Goal: Transaction & Acquisition: Purchase product/service

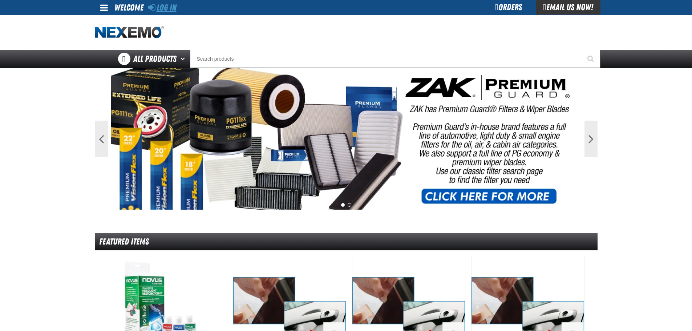
click at [169, 8] on link "Log In" at bounding box center [162, 8] width 29 height 10
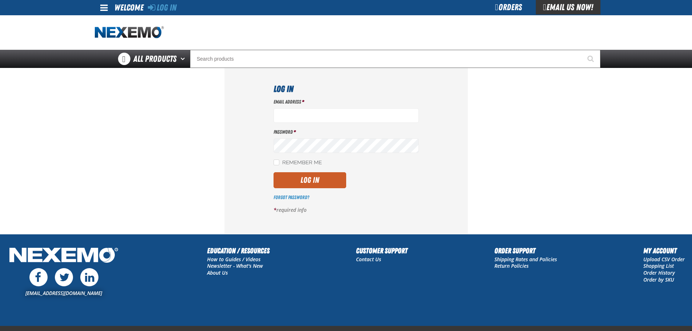
type input "[EMAIL_ADDRESS][DOMAIN_NAME]"
click at [319, 183] on button "Log In" at bounding box center [309, 180] width 73 height 16
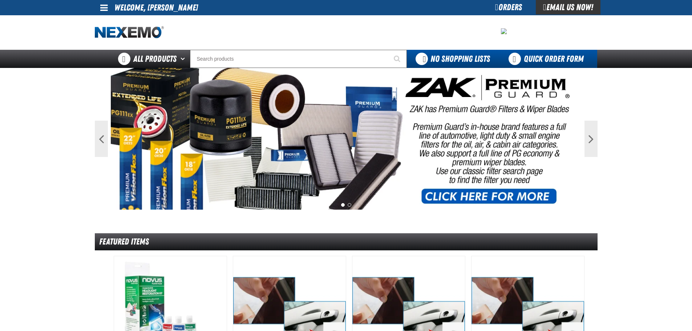
click at [538, 58] on link "Quick Order Form" at bounding box center [548, 59] width 98 height 18
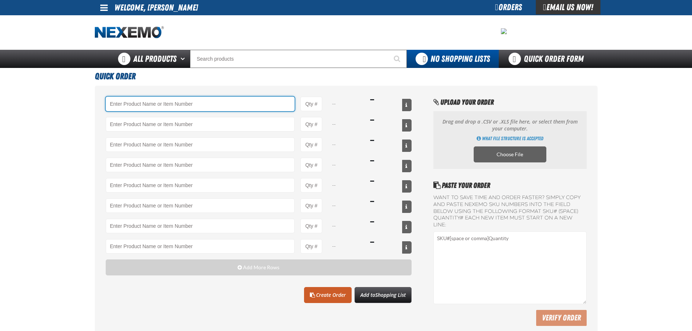
click at [246, 102] on input "Product" at bounding box center [200, 104] width 189 height 15
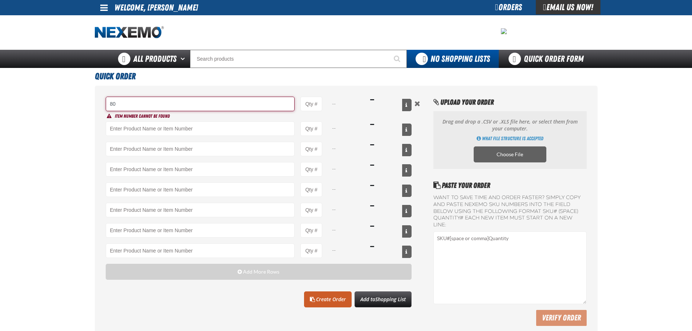
click at [116, 104] on input "80" at bounding box center [200, 104] width 189 height 15
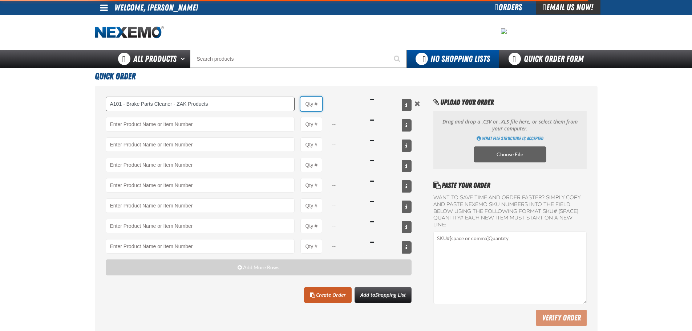
type input "A101 - Brake Parts Cleaner - ZAK Products"
type input "1"
select select "can"
type input "A101 - Brake Parts Cleaner - ZAK Products"
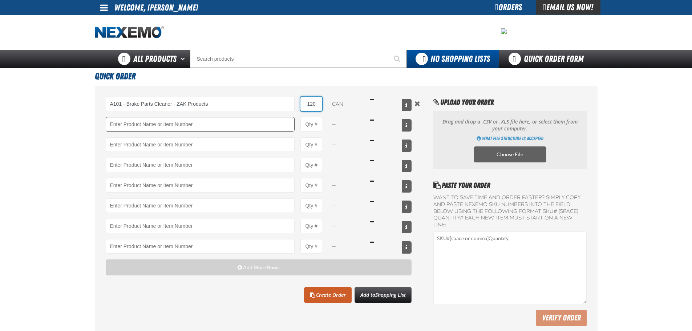
type input "120"
click at [169, 125] on input "Product" at bounding box center [200, 124] width 189 height 15
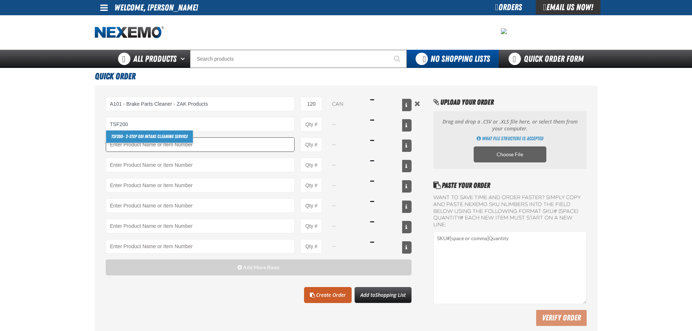
click at [160, 141] on link "TSF200 - 2-Step GDI Intake Cleaning Service" at bounding box center [149, 136] width 87 height 12
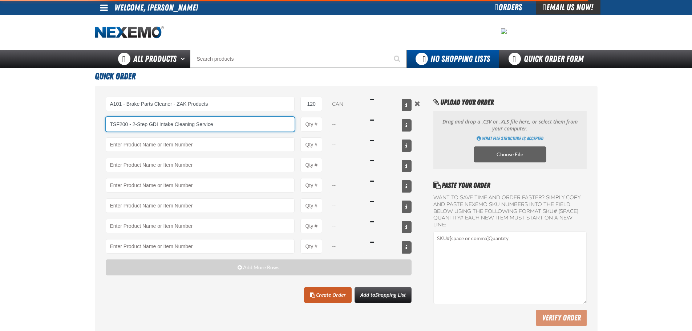
type input "TSF200 - 2-Step GDI Intake Cleaning Service"
type input "1"
select select "kit"
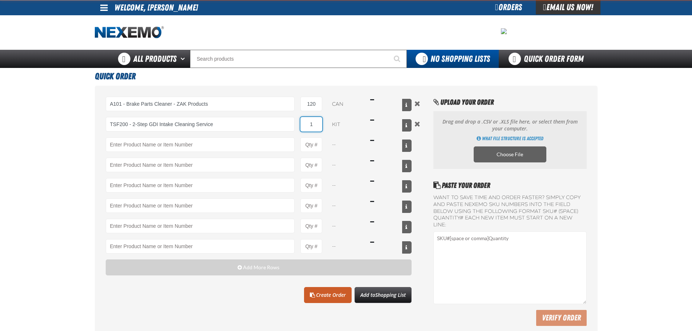
click at [311, 125] on input "1" at bounding box center [311, 124] width 22 height 15
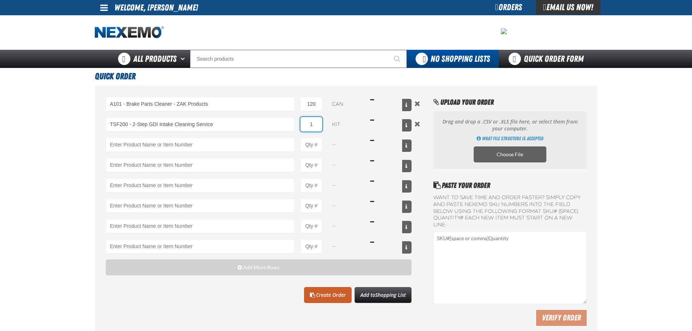
click at [311, 125] on input "1" at bounding box center [311, 124] width 22 height 15
type input "TSF200 - 2-Step GDI Intake Cleaning Service"
type input "6"
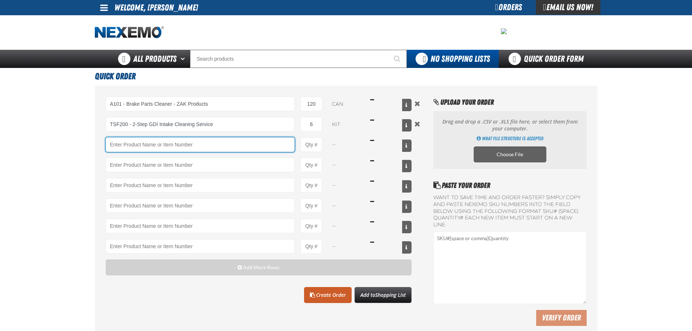
click at [279, 140] on input "Product" at bounding box center [200, 144] width 189 height 15
type input "RK222 - Universal Cooling System Service Kit - ZAK Products"
type input "1"
select select "kit"
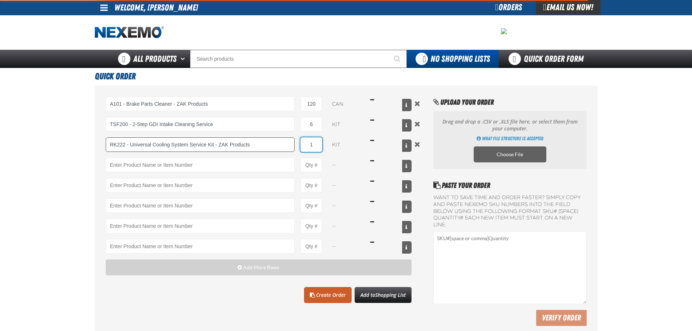
type input "RK222 - Universal Cooling System Service Kit - ZAK Products"
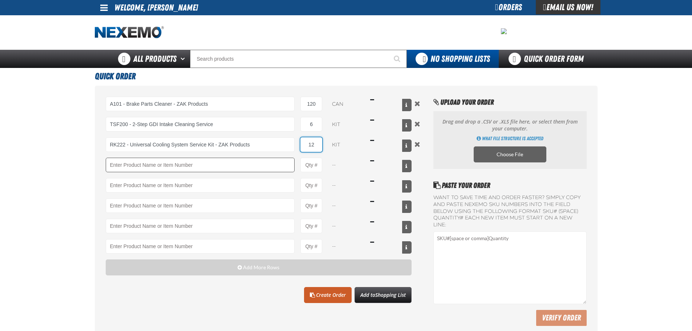
type input "12"
click at [262, 166] on input "Product" at bounding box center [200, 165] width 189 height 15
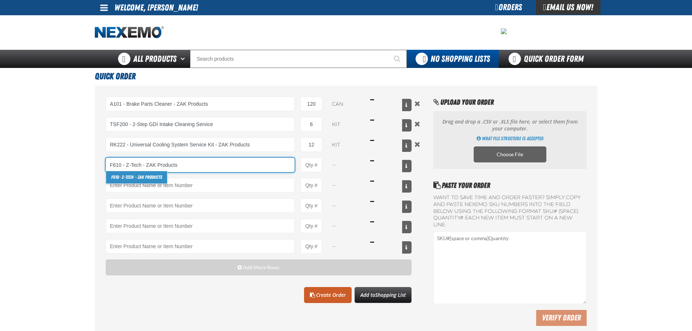
type input "F610 - Z-Tech - ZAK Products"
type input "1"
select select "bottle"
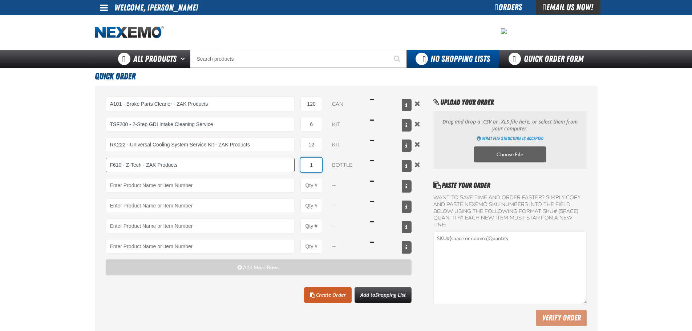
type input "F610 - Z-Tech - ZAK Products"
type input "120"
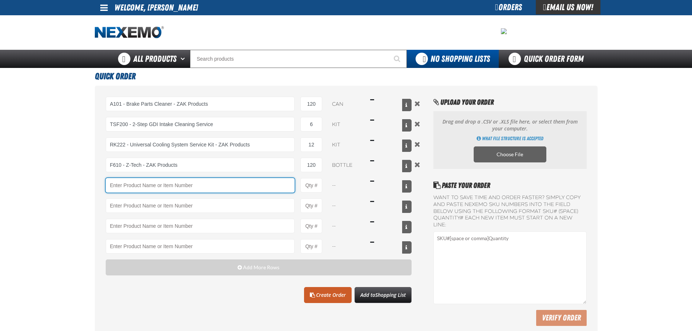
click at [254, 180] on input "Product" at bounding box center [200, 185] width 189 height 15
type input "C500 - Synthetic Engine Oil Booster - ZAK Products"
type input "1"
select select "bottle"
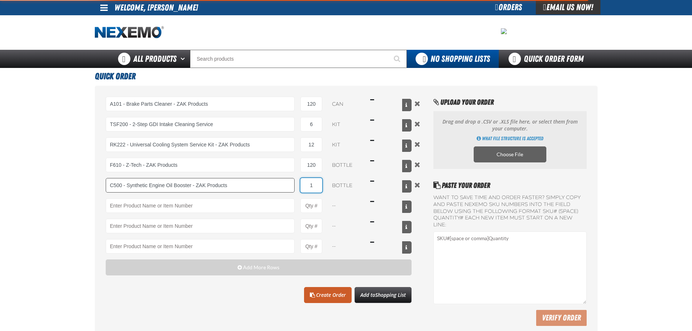
type input "C500 - Synthetic Engine Oil Booster - ZAK Products"
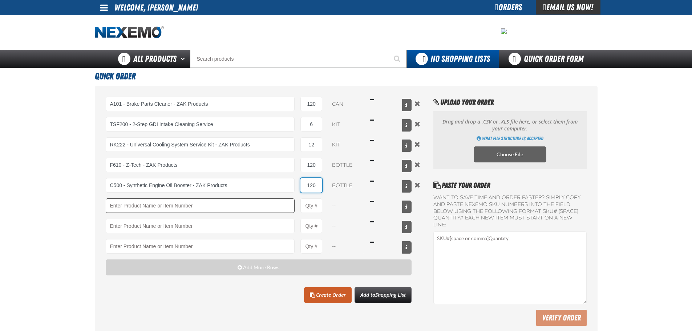
type input "120"
click at [249, 200] on input "Product" at bounding box center [200, 205] width 189 height 15
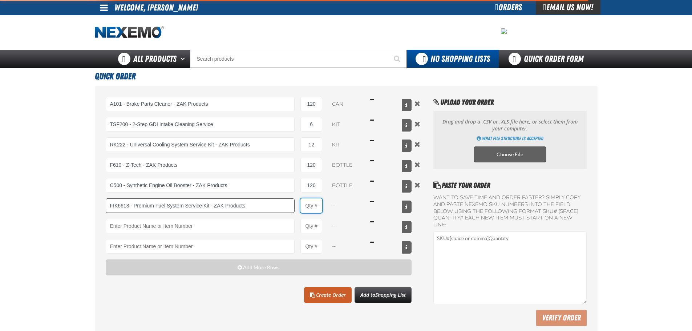
type input "FIK6613 - Premium Fuel System Service Kit - ZAK Products"
type input "1"
select select "kit"
type input "FIK6613 - Premium Fuel System Service Kit - ZAK Products"
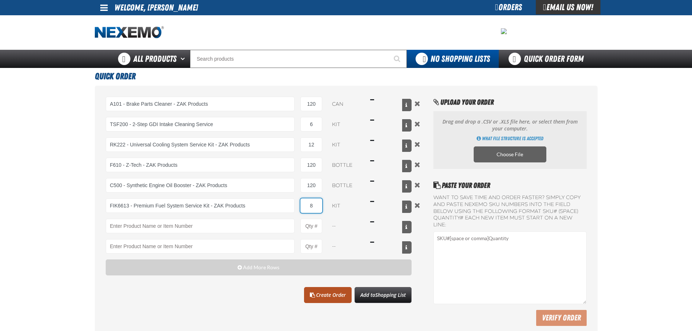
type input "8"
click at [337, 293] on link "Create Order" at bounding box center [328, 295] width 48 height 16
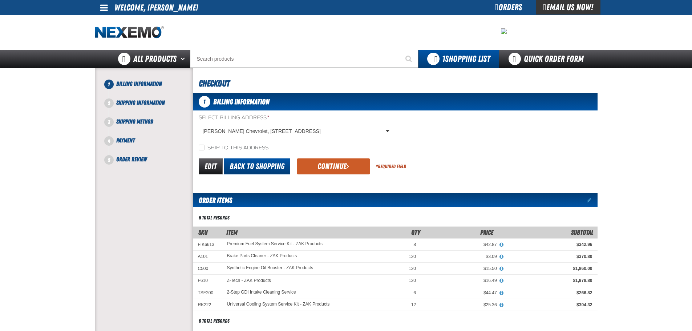
click at [259, 170] on link "Back to Shopping" at bounding box center [257, 166] width 66 height 16
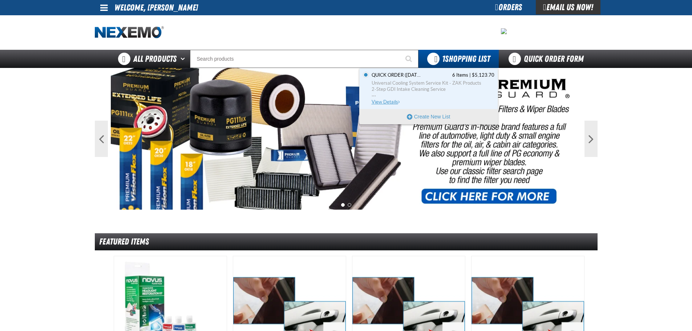
click at [435, 90] on span "2-Step GDI Intake Cleaning Service" at bounding box center [433, 89] width 123 height 7
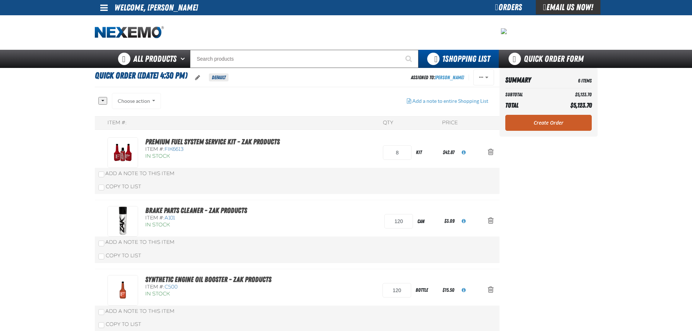
click at [123, 101] on div "Choose action Add to Kent 11.6.2020 Add to Kent 11.16.2020 Add to Kent 1.28.202…" at bounding box center [136, 101] width 49 height 16
click at [138, 100] on div "Choose action Add to Kent 11.6.2020 Add to Kent 11.16.2020 Add to Kent 1.28.202…" at bounding box center [136, 101] width 49 height 16
click at [200, 78] on span "oro.shoppinglist.label.edit.tooltip" at bounding box center [197, 77] width 5 height 6
click at [204, 79] on button "Cancel" at bounding box center [205, 76] width 29 height 16
click at [487, 81] on button "Actions of Quick Order (9/15/2025, 4:30 PM)" at bounding box center [483, 77] width 21 height 16
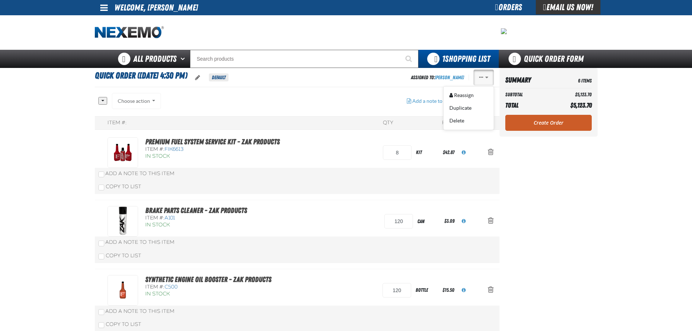
click at [551, 182] on aside "Summary 6 Items Subtotal $5,123.70 Total $5,123.70 Loading... Create Order" at bounding box center [548, 306] width 98 height 477
click at [488, 82] on button "Actions of Quick Order (9/15/2025, 4:30 PM)" at bounding box center [483, 77] width 21 height 16
click at [132, 106] on div "Choose action Add to Kent 11.6.2020 Add to Kent 11.16.2020 Add to Kent 1.28.202…" at bounding box center [136, 101] width 49 height 16
click at [133, 104] on div "Choose action Add to Kent 11.6.2020 Add to Kent 11.16.2020 Add to Kent 1.28.202…" at bounding box center [136, 101] width 49 height 16
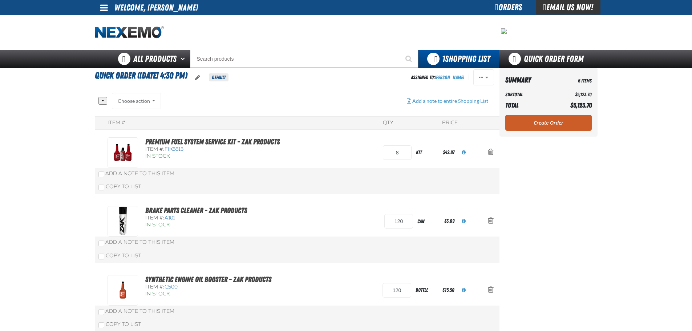
click at [97, 99] on div "All None Choose action Add to Kent 11.6.2020" at bounding box center [297, 318] width 405 height 451
click at [98, 99] on div "All None Choose action Add to Kent 11.6.2020" at bounding box center [297, 318] width 405 height 451
click at [102, 99] on button "button" at bounding box center [102, 101] width 9 height 8
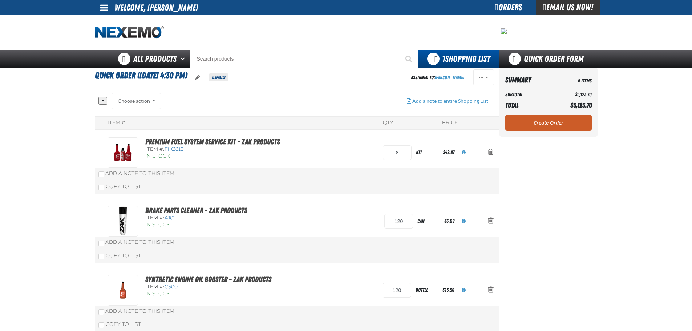
click at [143, 102] on div "Choose action Add to Kent 11.6.2020 Add to Kent 11.16.2020 Add to Kent 1.28.202…" at bounding box center [136, 101] width 49 height 16
click at [153, 103] on div "Choose action Add to Kent 11.6.2020 Add to Kent 11.16.2020 Add to Kent 1.28.202…" at bounding box center [136, 101] width 49 height 16
click at [488, 154] on span "Action Remove Premium Fuel System Service Kit - ZAK Products from Quick Order (…" at bounding box center [491, 151] width 6 height 7
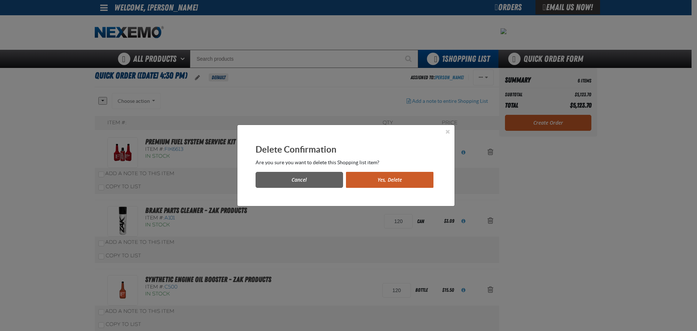
click at [400, 183] on button "Yes, Delete" at bounding box center [390, 180] width 88 height 16
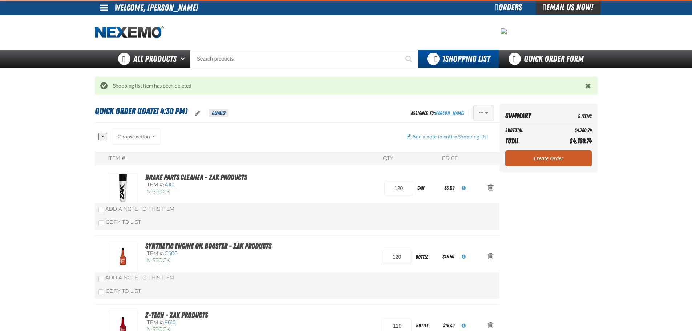
drag, startPoint x: 483, startPoint y: 106, endPoint x: 482, endPoint y: 113, distance: 7.3
click at [483, 106] on button "Actions of Quick Order (9/15/2025, 4:30 PM)" at bounding box center [483, 113] width 21 height 16
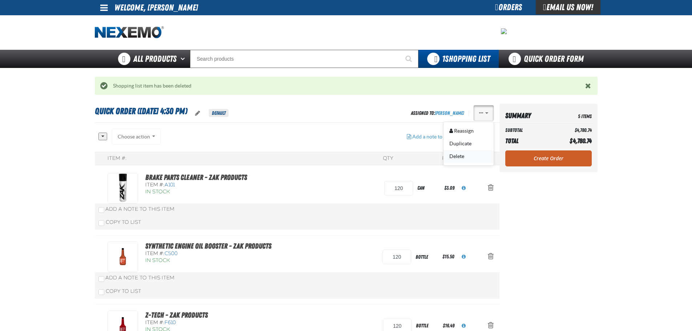
click at [460, 157] on button "Delete" at bounding box center [468, 156] width 50 height 13
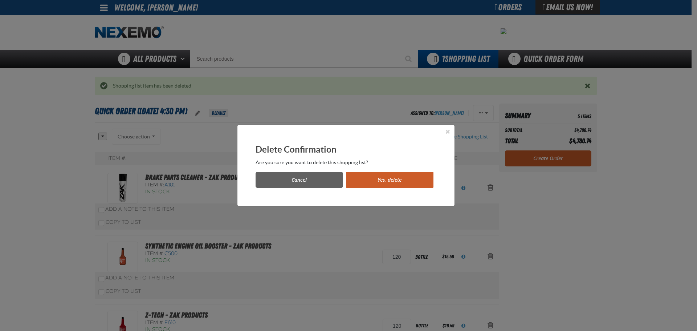
click at [394, 181] on button "Yes, delete" at bounding box center [390, 180] width 88 height 16
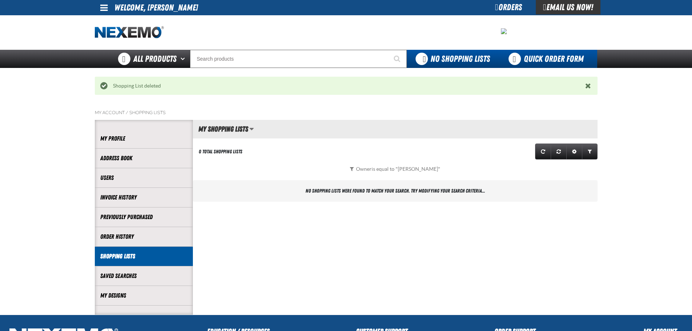
click at [536, 59] on link "Quick Order Form" at bounding box center [548, 59] width 98 height 18
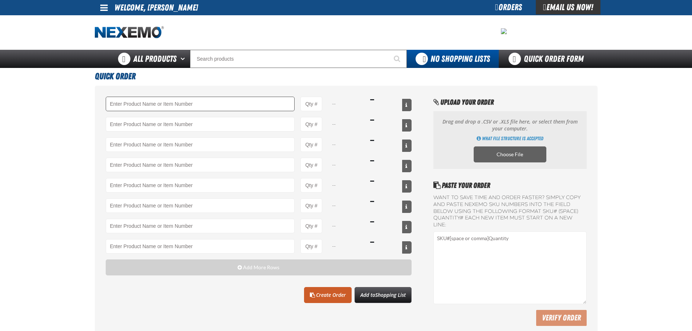
click at [278, 110] on input "Product" at bounding box center [200, 104] width 189 height 15
type input "8"
type input "A101 - Brake Parts Cleaner - ZAK Products"
type input "1"
select select "can"
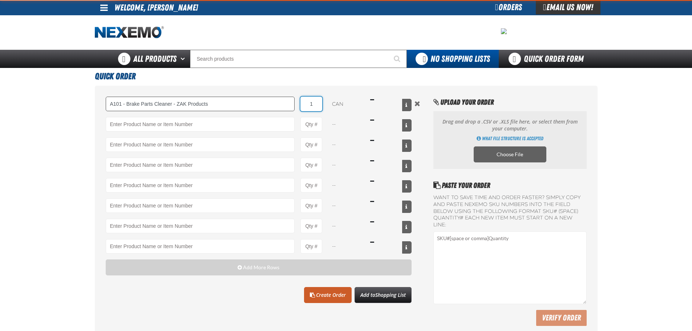
type input "A101 - Brake Parts Cleaner - ZAK Products"
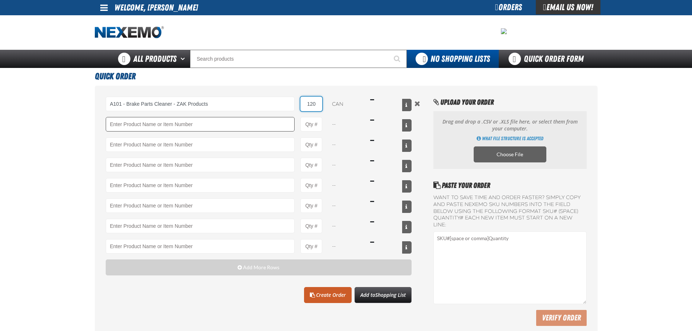
type input "120"
click at [269, 123] on input "Product" at bounding box center [200, 124] width 189 height 15
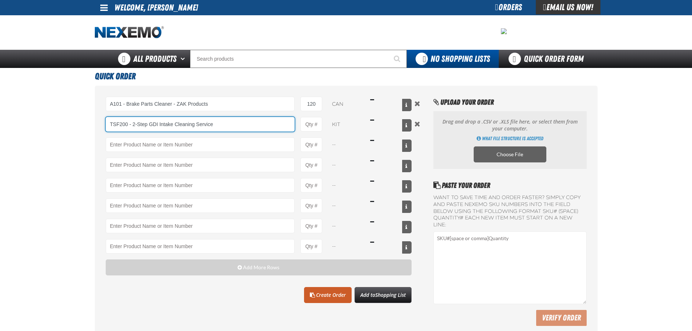
type input "TSF200 - 2-Step GDI Intake Cleaning Service"
type input "1"
select select "kit"
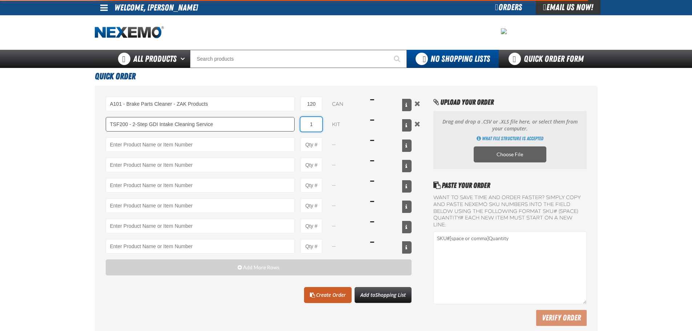
type input "TSF200 - 2-Step GDI Intake Cleaning Service"
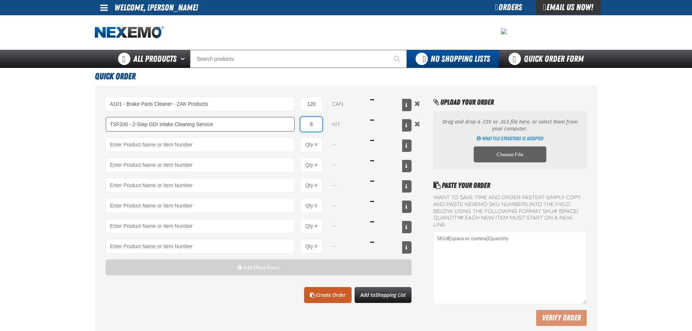
type input "6"
click at [260, 149] on input "Product" at bounding box center [200, 144] width 189 height 15
type input "RK222 - Universal Cooling System Service Kit - ZAK Products"
type input "1"
select select "kit"
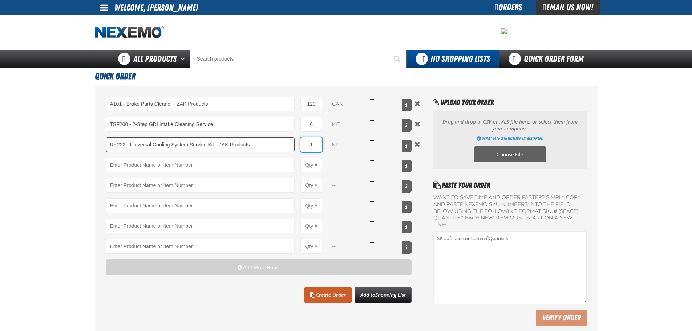
type input "RK222 - Universal Cooling System Service Kit - ZAK Products"
type input "12"
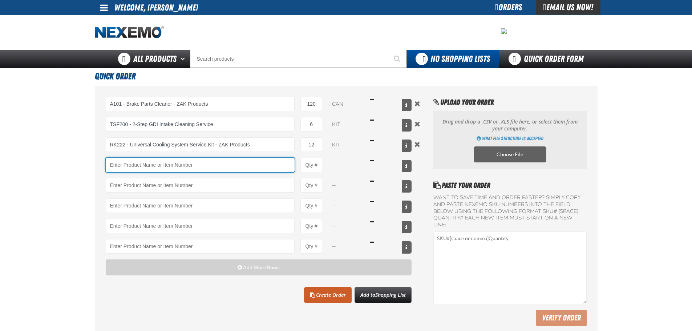
click at [230, 163] on input "Product" at bounding box center [200, 165] width 189 height 15
type input "F610 - Z-Tech - ZAK Products"
type input "1"
select select "bottle"
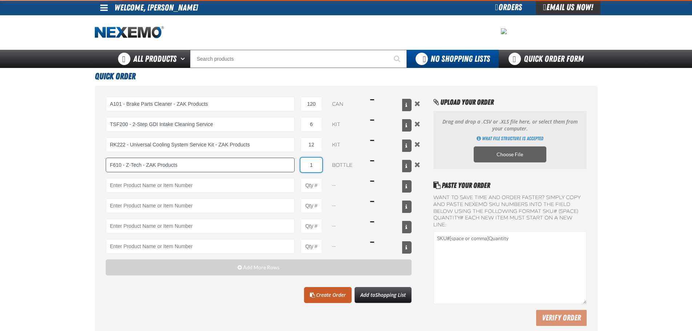
type input "F610 - Z-Tech - ZAK Products"
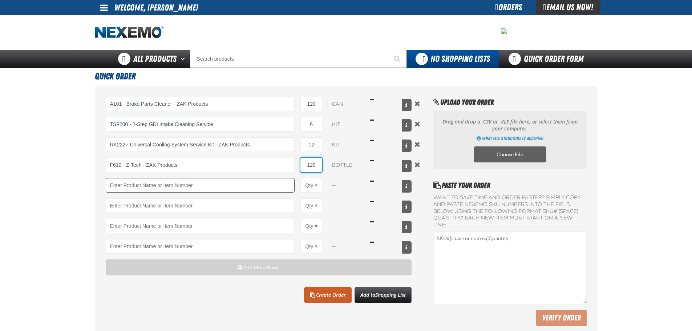
type input "120"
click at [215, 189] on input "Product" at bounding box center [200, 185] width 189 height 15
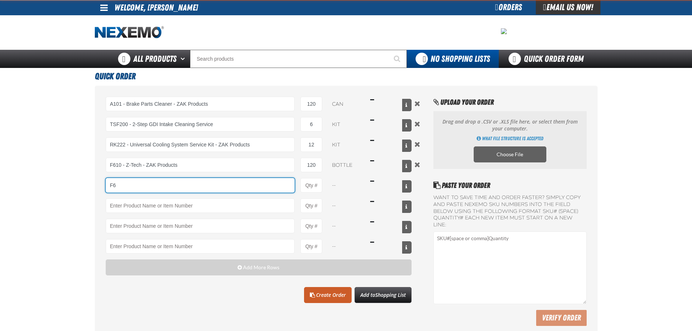
type input "F"
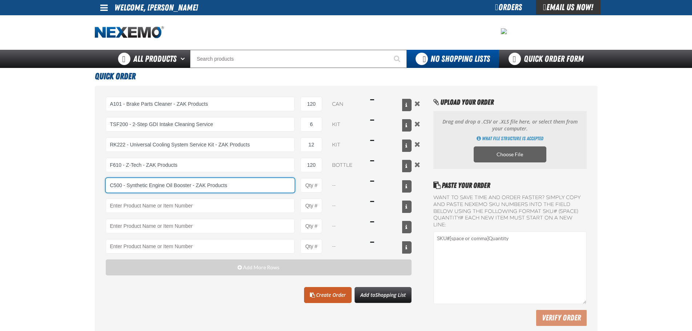
type input "C500 - Synthetic Engine Oil Booster - ZAK Products"
type input "1"
select select "bottle"
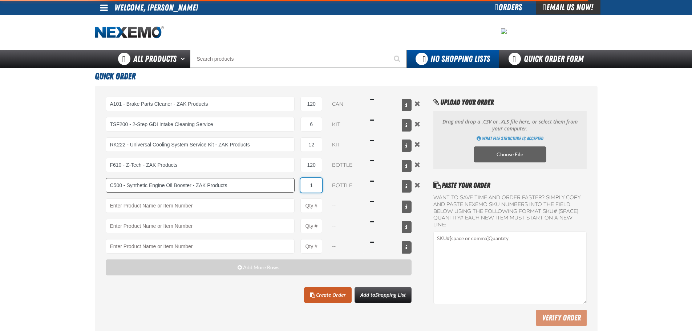
type input "C500 - Synthetic Engine Oil Booster - ZAK Products"
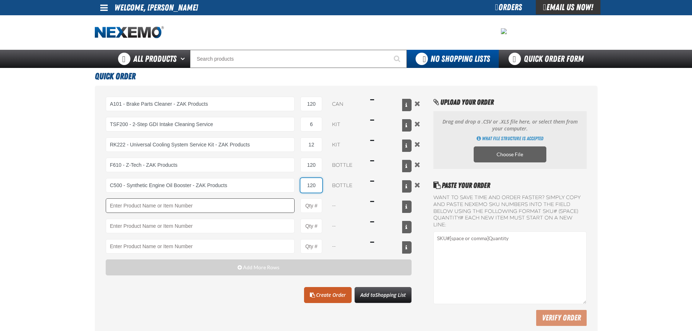
type input "120"
click at [212, 203] on input "Product" at bounding box center [200, 205] width 189 height 15
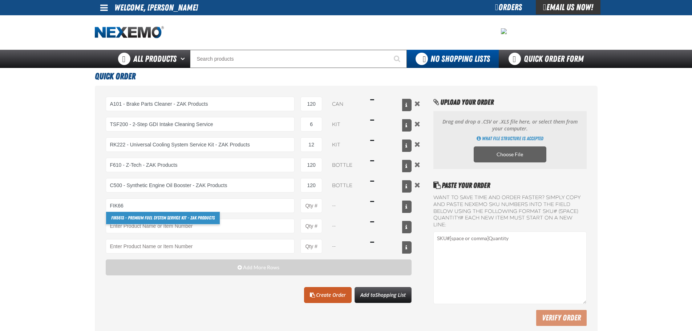
click at [161, 215] on link "FIK66 13 - Premium Fuel System Service Kit - ZAK Products" at bounding box center [163, 218] width 114 height 12
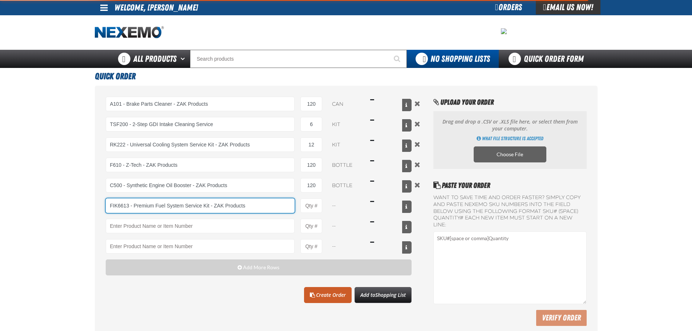
type input "FIK6613 - Premium Fuel System Service Kit - ZAK Products"
type input "1"
select select "kit"
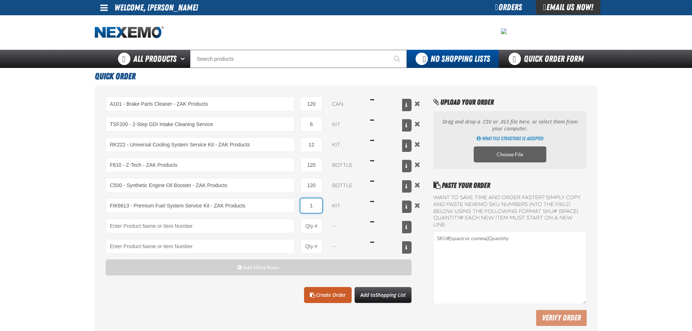
click at [317, 203] on input "1" at bounding box center [311, 205] width 22 height 15
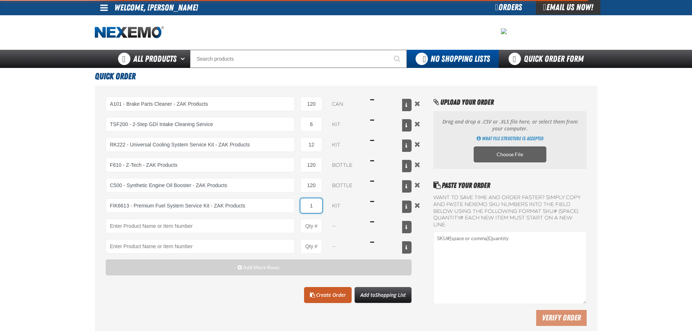
type input "FIK6613 - Premium Fuel System Service Kit - ZAK Products"
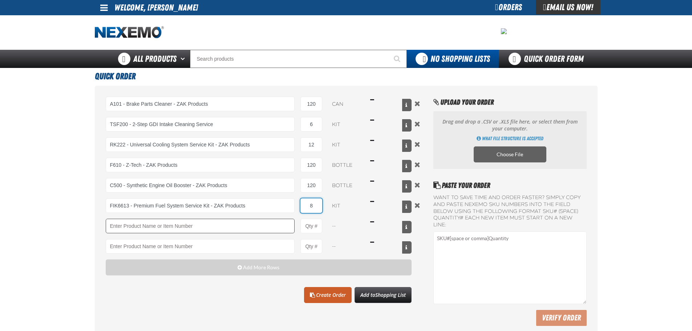
type input "8"
click at [170, 231] on input "Product" at bounding box center [200, 226] width 189 height 15
click at [243, 232] on input "Product" at bounding box center [200, 226] width 189 height 15
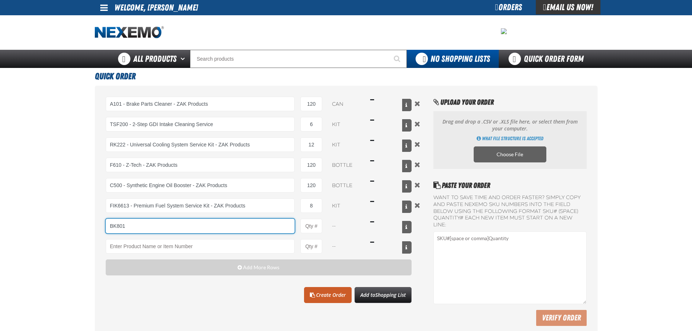
click at [243, 232] on input "BK801" at bounding box center [200, 226] width 189 height 15
click at [236, 232] on input "BK801" at bounding box center [200, 226] width 189 height 15
click at [226, 238] on div "A101 - Brake Parts Cleaner - ZAK Products A101 - Brake Parts Cleaner - ZAK Prod…" at bounding box center [259, 175] width 306 height 157
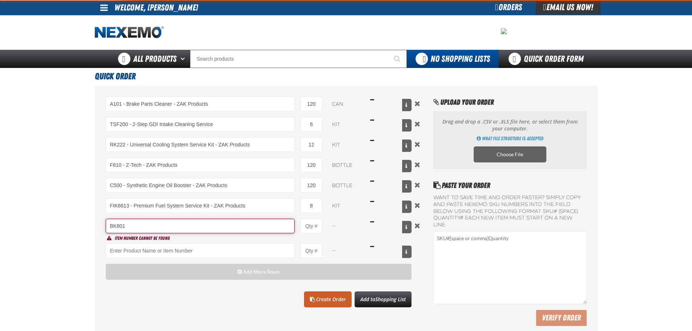
click at [215, 223] on input "BK801" at bounding box center [200, 226] width 189 height 15
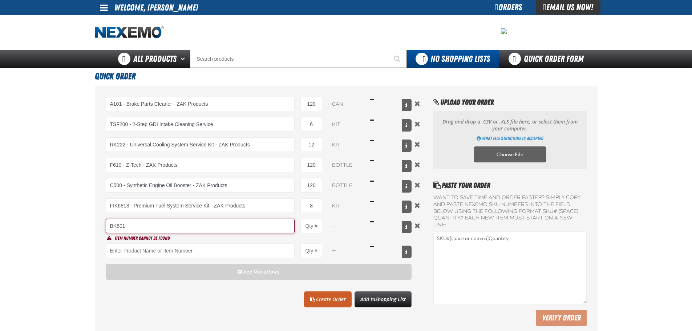
click at [215, 223] on input "BK801" at bounding box center [200, 226] width 189 height 15
click at [267, 222] on input "BK" at bounding box center [200, 226] width 189 height 15
click at [161, 227] on input "BK" at bounding box center [200, 226] width 189 height 15
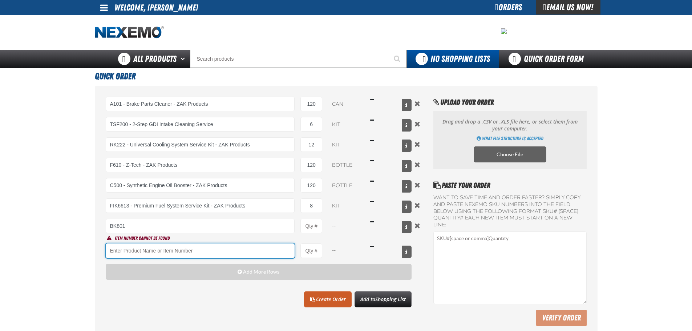
click at [173, 246] on input "Product" at bounding box center [200, 250] width 189 height 15
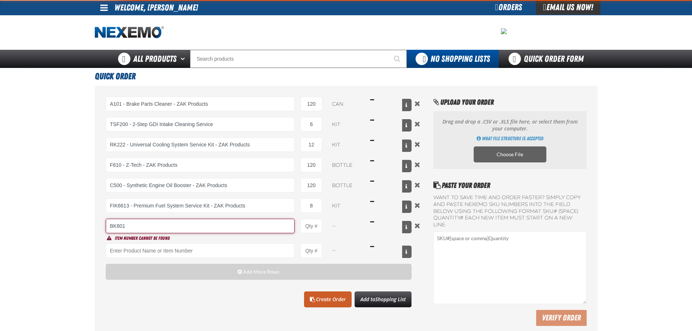
click at [174, 226] on input "BK801" at bounding box center [200, 226] width 189 height 15
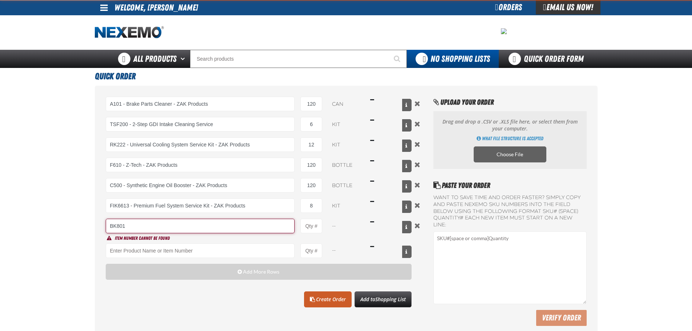
click at [174, 226] on input "BK801" at bounding box center [200, 226] width 189 height 15
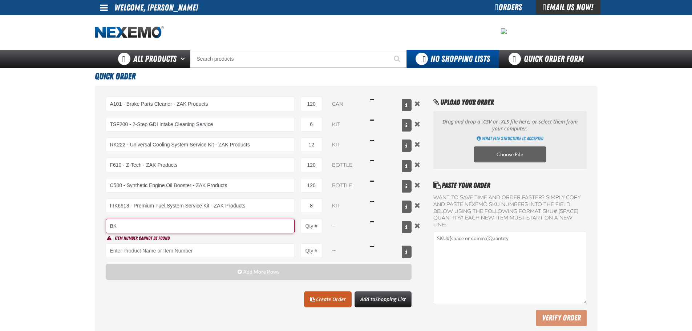
type input "B"
type input "S"
type input "B"
type input "S"
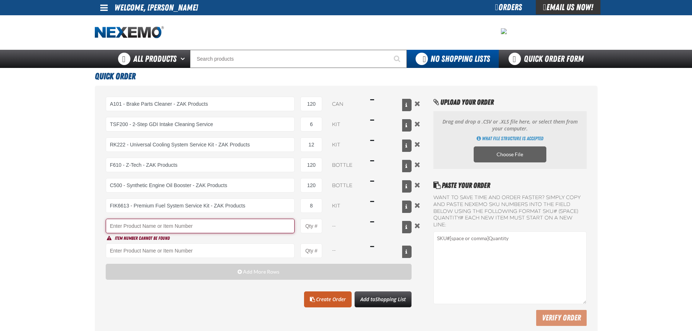
type input "S"
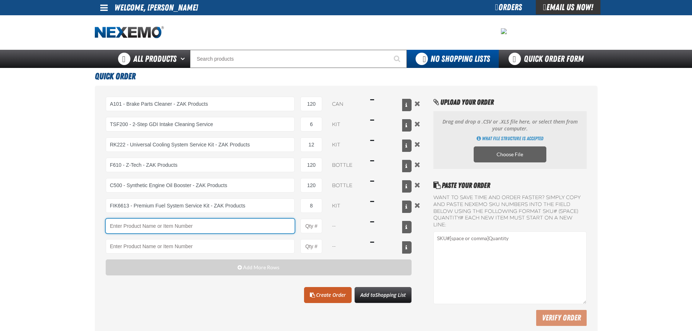
click at [134, 224] on input "Product" at bounding box center [200, 226] width 189 height 15
click at [125, 224] on input "Product" at bounding box center [200, 226] width 189 height 15
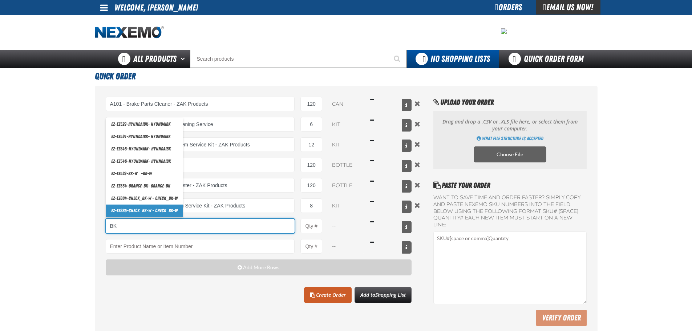
type input "B"
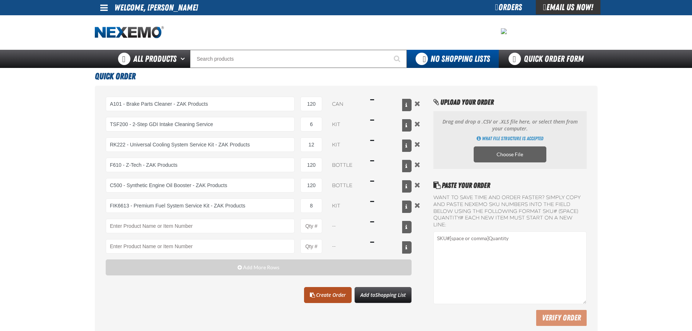
click at [328, 297] on link "Create Order" at bounding box center [328, 295] width 48 height 16
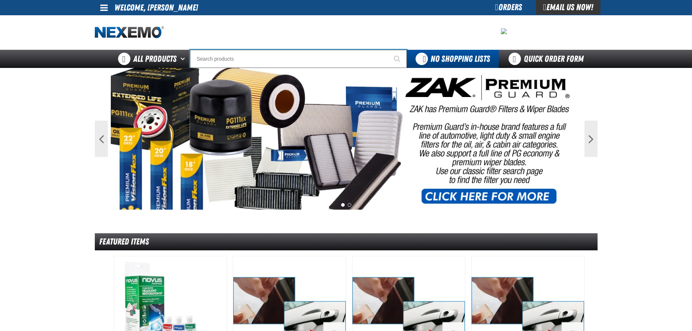
click at [246, 59] on input "Search" at bounding box center [298, 59] width 217 height 18
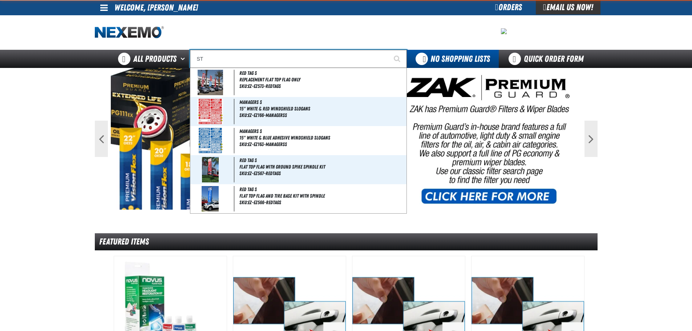
type input "STO"
type input "STOP SAVE"
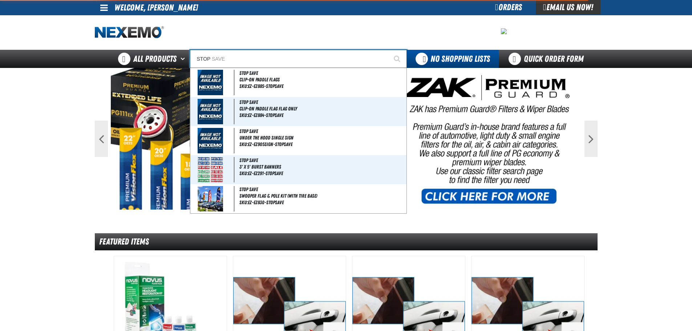
type input "STOP S"
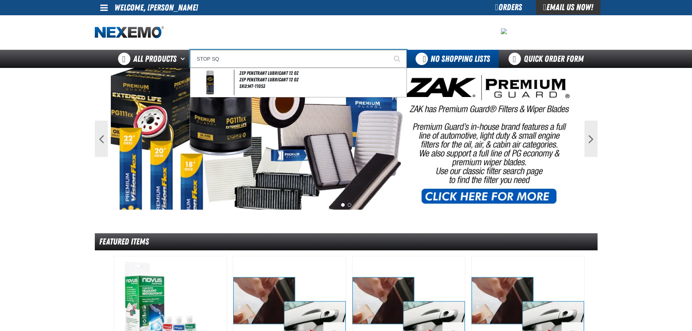
type input "STOP S"
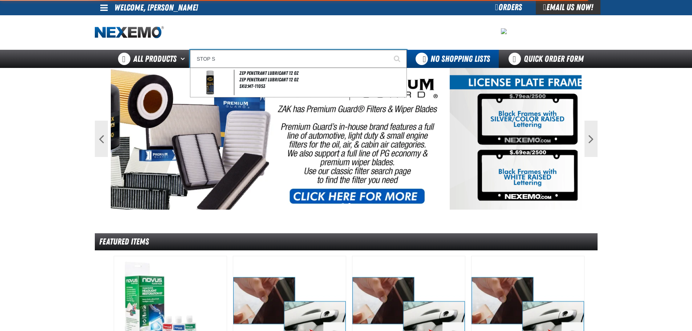
type input "STOP SAVE"
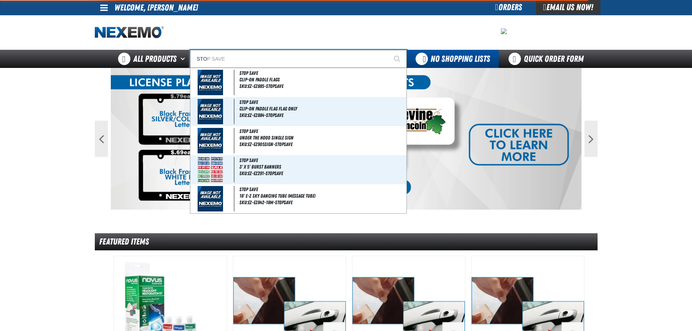
type input "ST"
type input "S"
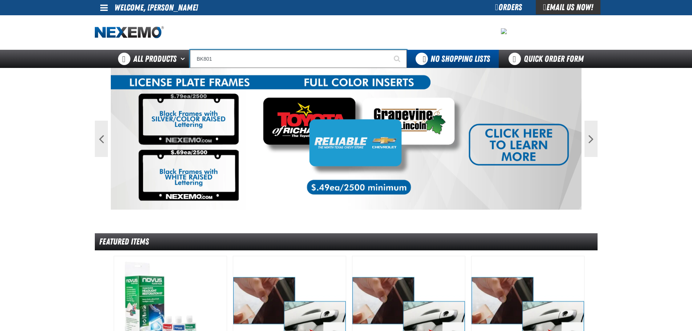
type input "BK801"
click at [389, 50] on button "Start Searching" at bounding box center [398, 59] width 18 height 18
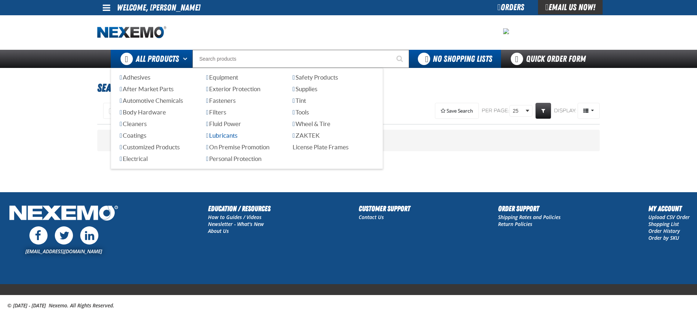
click at [218, 135] on span "Lubricants" at bounding box center [221, 135] width 31 height 7
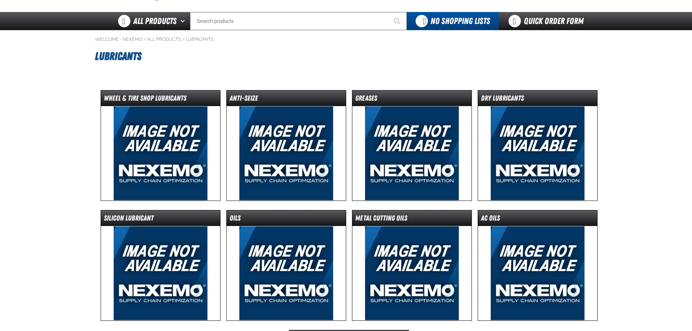
scroll to position [36, 0]
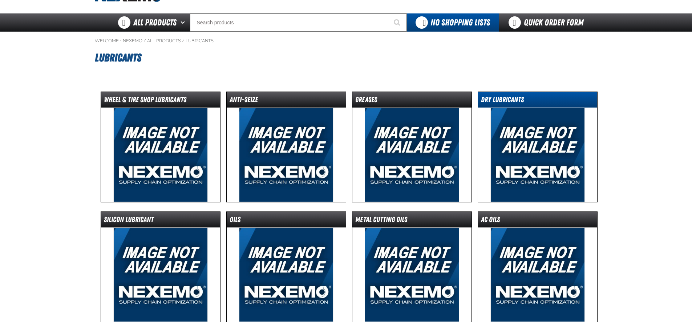
click at [494, 95] on dt "Dry Lubricants" at bounding box center [537, 101] width 119 height 13
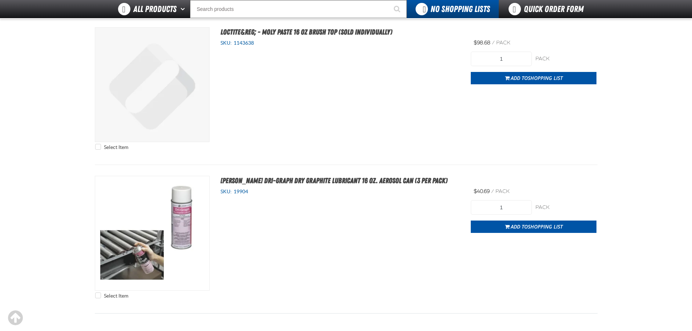
scroll to position [109, 0]
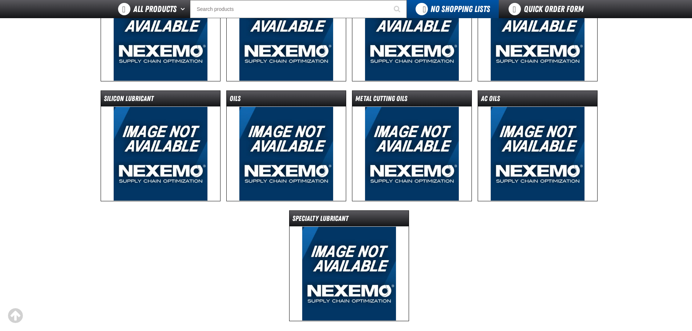
scroll to position [145, 0]
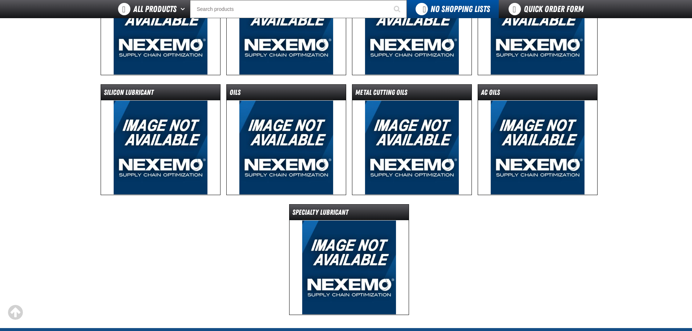
click at [339, 225] on img at bounding box center [349, 267] width 94 height 94
click at [319, 205] on dl "Specialty Lubricant" at bounding box center [348, 212] width 119 height 16
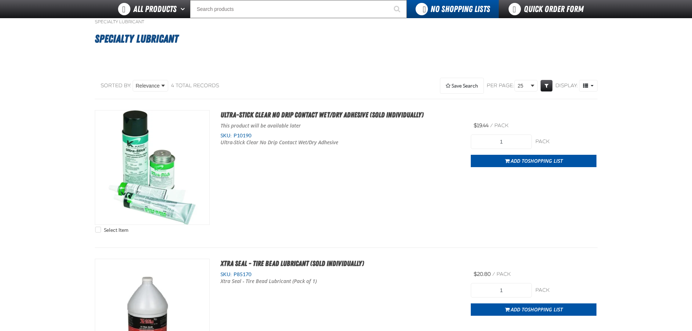
scroll to position [36, 0]
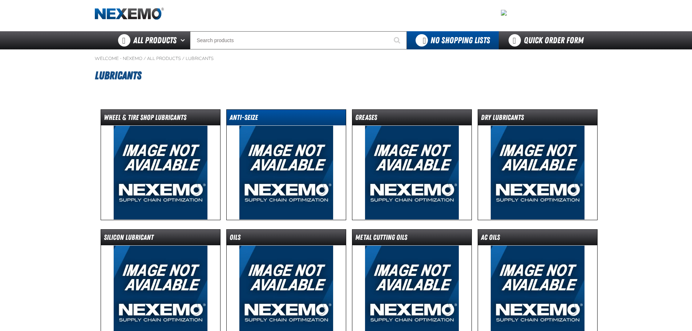
scroll to position [18, 0]
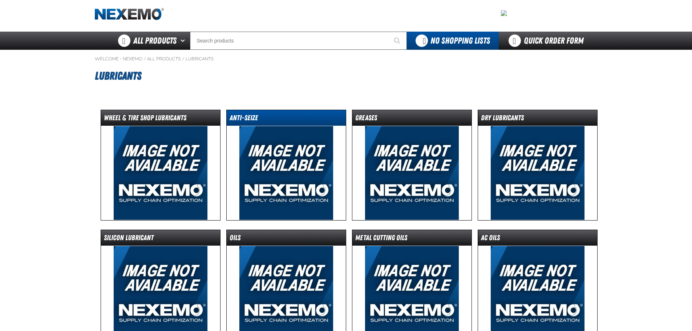
click at [256, 110] on dl "Anti-Seize" at bounding box center [286, 118] width 119 height 16
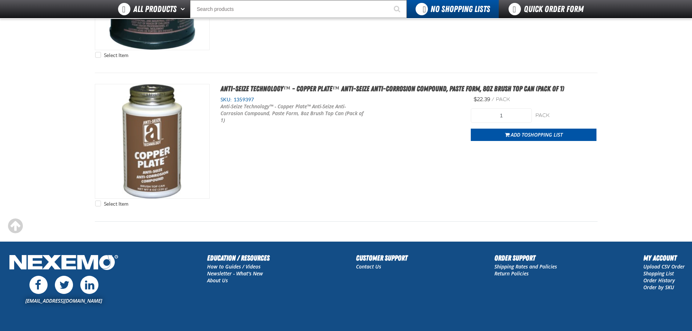
scroll to position [1416, 0]
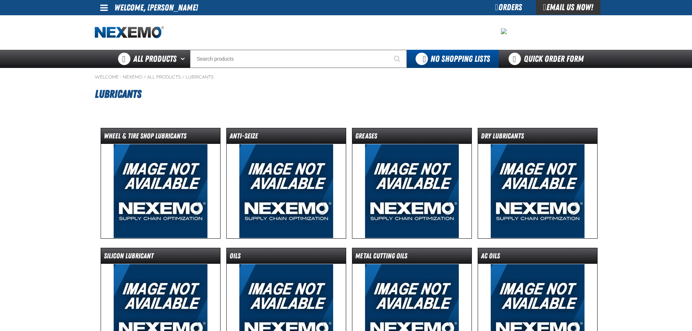
scroll to position [18, 0]
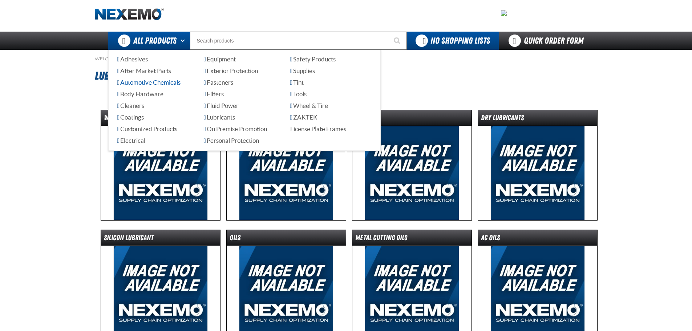
click at [150, 83] on span "Automotive Chemicals" at bounding box center [148, 82] width 63 height 7
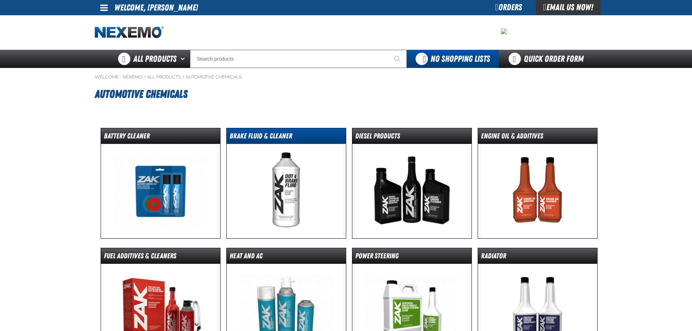
click at [263, 134] on dt "Brake Fluid & Cleaner" at bounding box center [286, 137] width 119 height 13
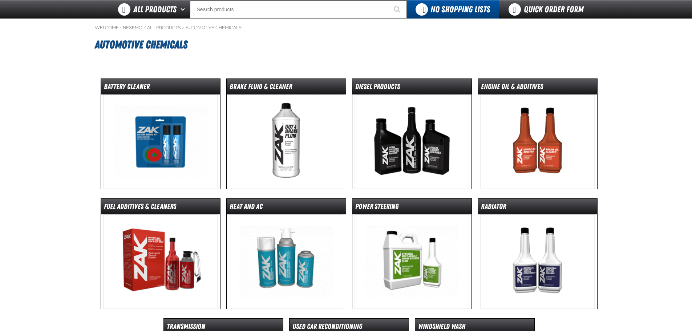
scroll to position [109, 0]
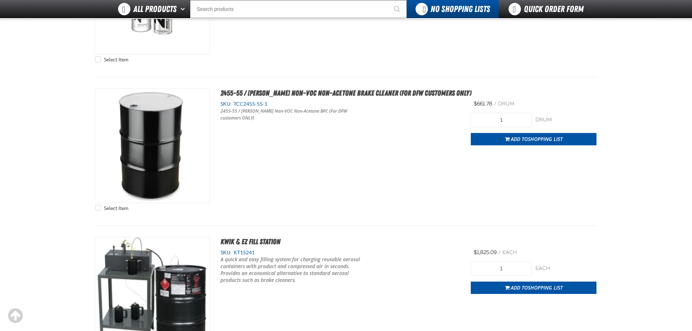
scroll to position [1380, 0]
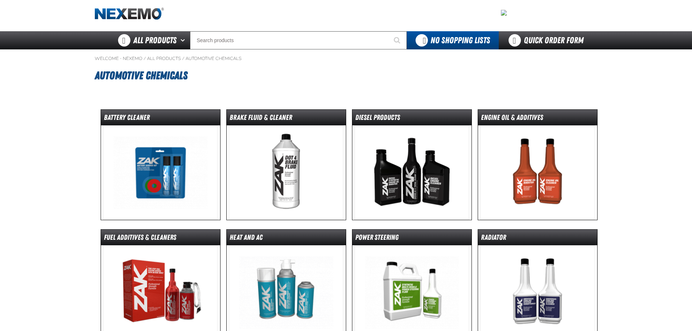
scroll to position [18, 0]
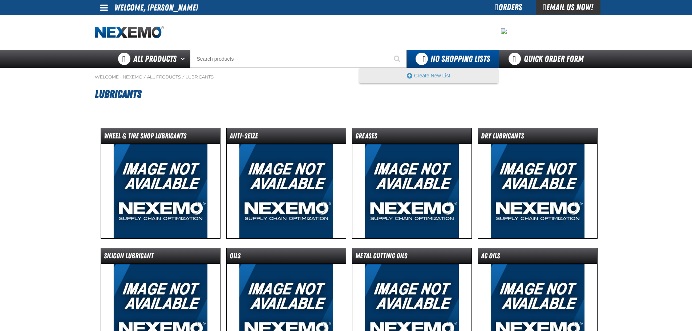
scroll to position [18, 0]
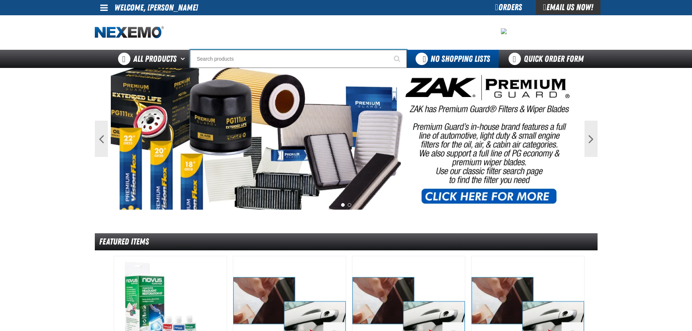
click at [266, 59] on input "Search" at bounding box center [298, 59] width 217 height 18
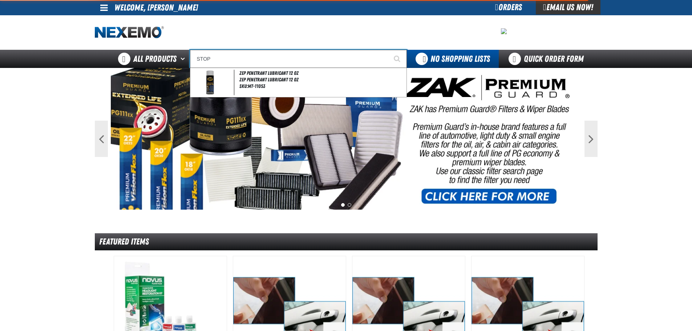
type input "STO"
type input "STOP SAVE"
type input "S"
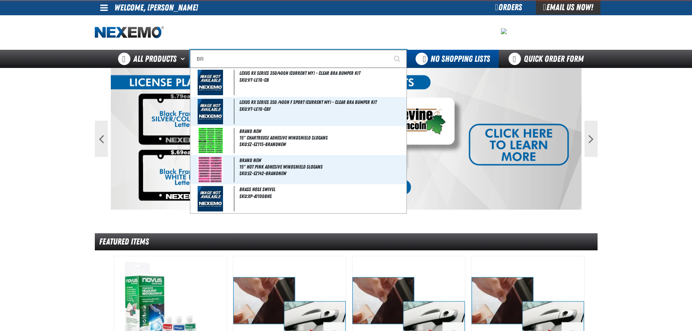
type input "B"
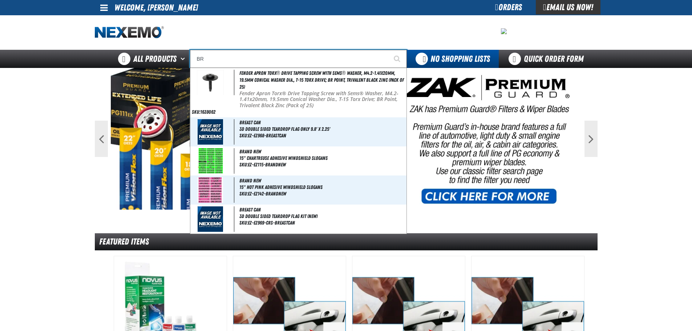
type input "B"
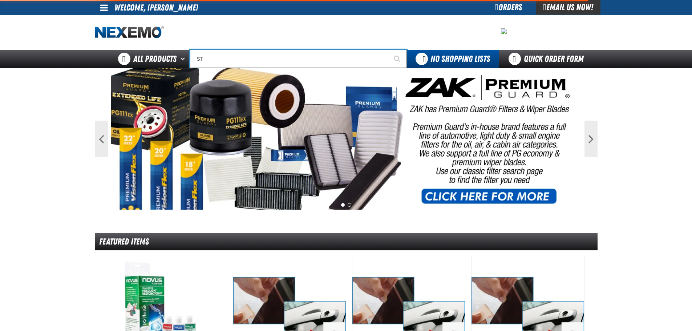
type input "STO"
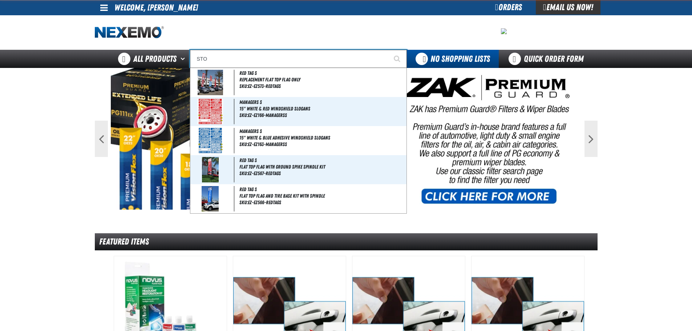
type input "STOP SAVE"
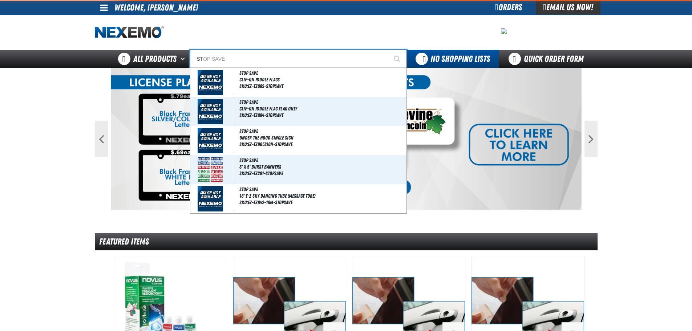
type input "S"
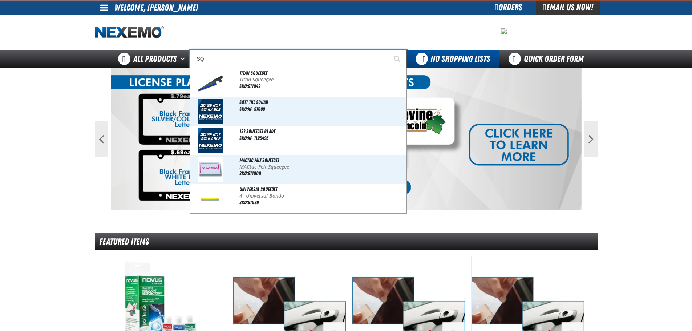
type input "S"
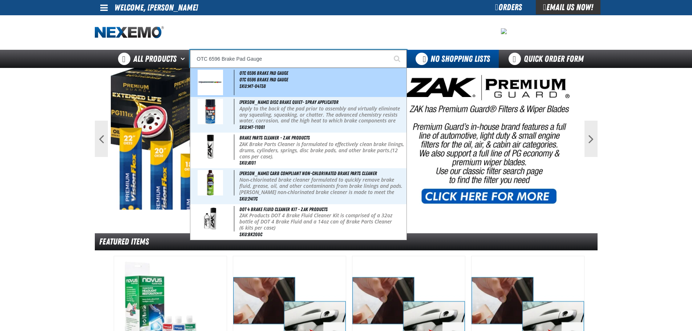
type input "OTC 6596 Brake Pad Gaug"
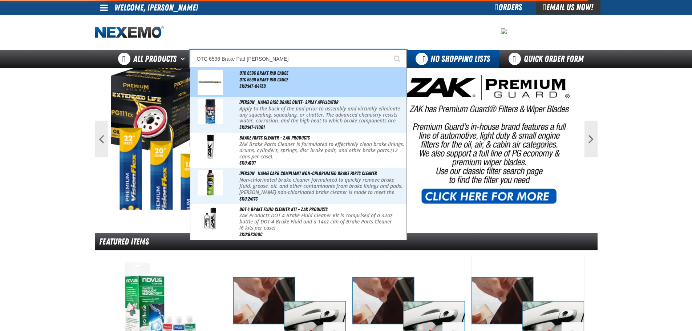
type input "OTC 6596 Brake Pad Gauge"
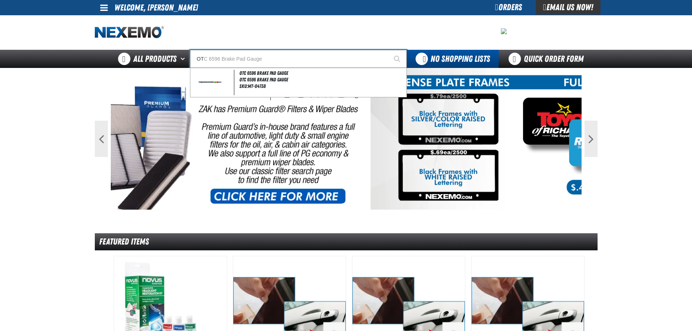
type input "O"
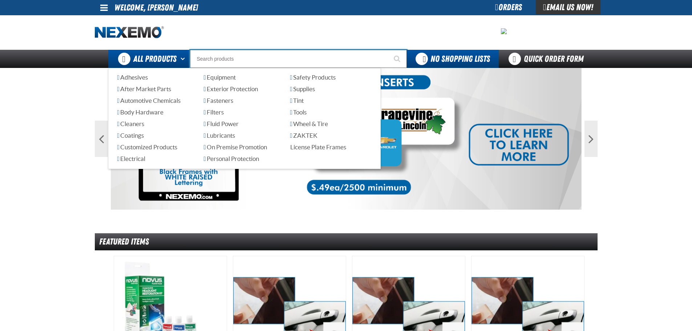
click at [167, 63] on span "All Products" at bounding box center [154, 58] width 43 height 13
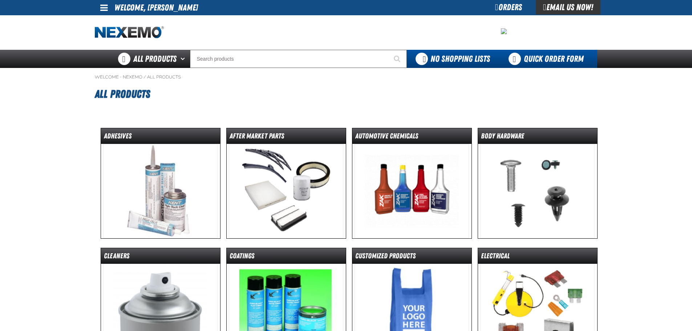
click at [545, 61] on link "Quick Order Form" at bounding box center [548, 59] width 98 height 18
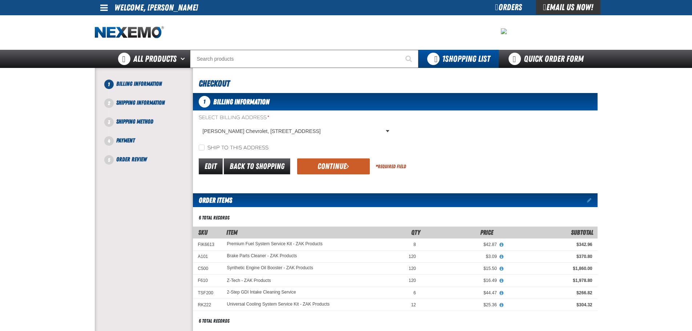
drag, startPoint x: 258, startPoint y: 145, endPoint x: 287, endPoint y: 149, distance: 29.7
click at [258, 145] on label "Ship to this address" at bounding box center [234, 148] width 70 height 7
click at [204, 145] on input "Ship to this address" at bounding box center [202, 148] width 6 height 6
checkbox input "true"
click at [327, 161] on button "Continue" at bounding box center [333, 166] width 73 height 16
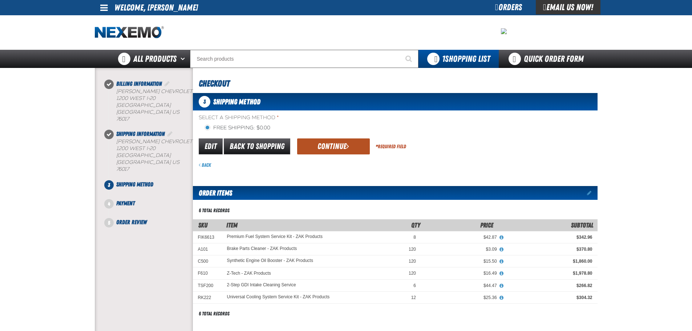
click at [343, 150] on button "Continue" at bounding box center [333, 146] width 73 height 16
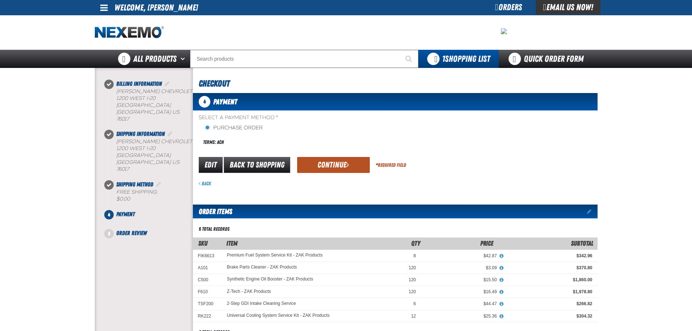
click at [346, 165] on span "submit" at bounding box center [347, 165] width 3 height 8
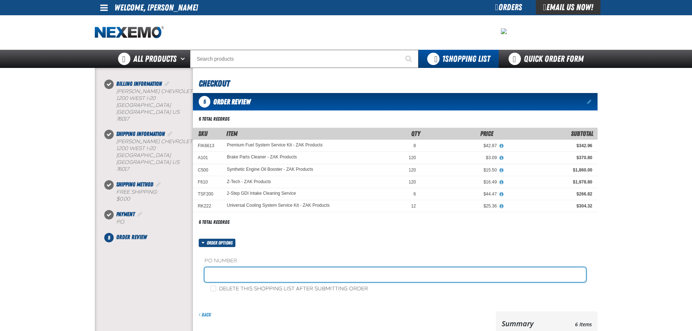
click at [242, 272] on input "text" at bounding box center [394, 274] width 381 height 15
type input "[PERSON_NAME]-10"
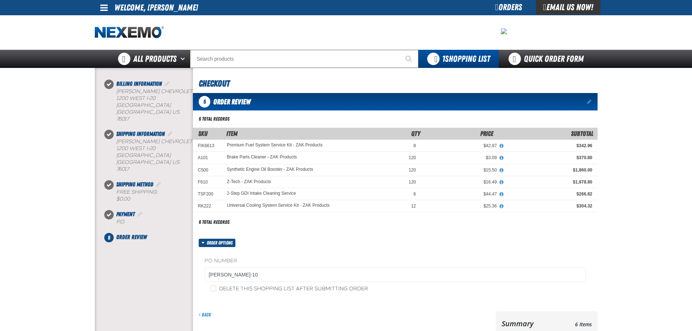
click at [243, 288] on label "Delete this shopping list after submitting order" at bounding box center [289, 288] width 158 height 7
click at [216, 288] on input "Delete this shopping list after submitting order" at bounding box center [213, 288] width 6 height 6
checkbox input "true"
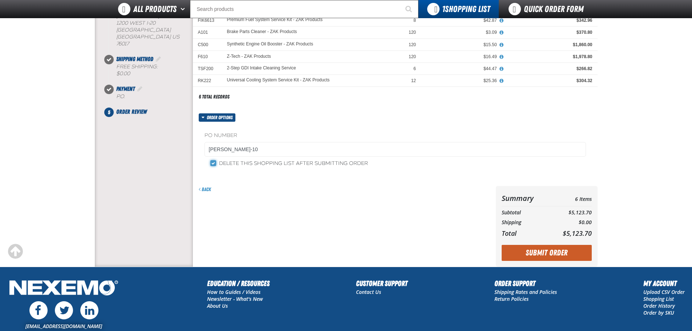
scroll to position [109, 0]
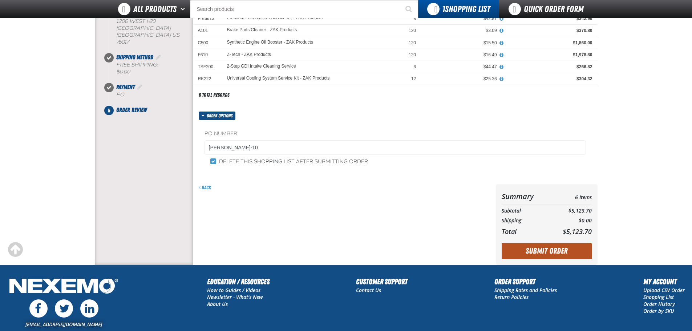
click at [553, 246] on button "Submit Order" at bounding box center [547, 251] width 90 height 16
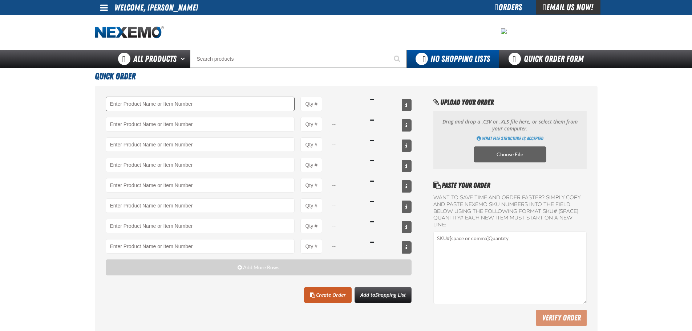
click at [284, 99] on input "Product" at bounding box center [200, 104] width 189 height 15
type input "A"
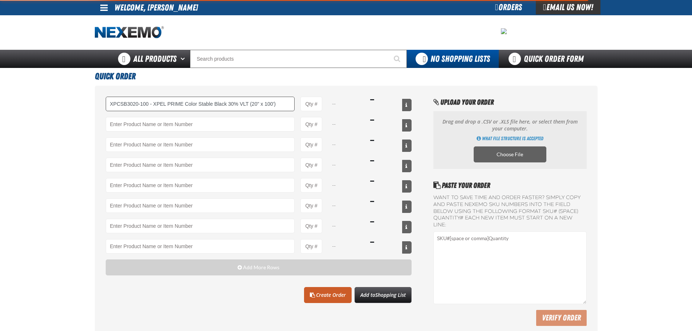
type input "XPCSB3020-100 - XPEL PRIME Color Stable Black 30% VLT (20&quot; x 100&#x27;)"
type input "1"
select select "roll"
type input "XPCSB3020-100 - XPEL PRIME Color Stable Black 30% VLT (20&quot; x 100&#x27;)"
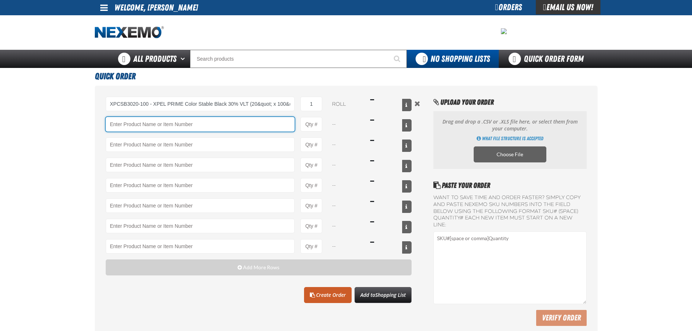
click at [265, 130] on input "Product" at bounding box center [200, 124] width 189 height 15
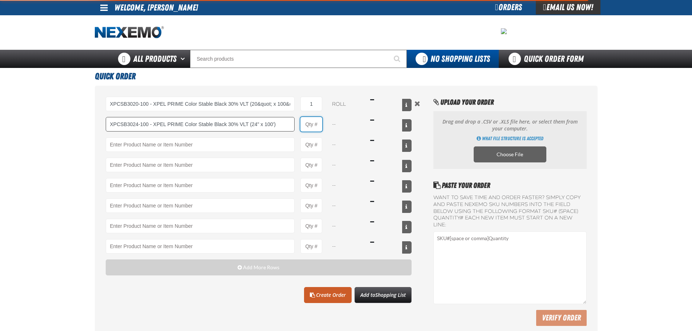
type input "XPCSB3024-100 - XPEL PRIME Color Stable Black 30% VLT (24&quot; x 100&#x27;)"
type input "1"
select select "roll"
type input "XPCSB3024-100 - XPEL PRIME Color Stable Black 30% VLT (24&quot; x 100&#x27;)"
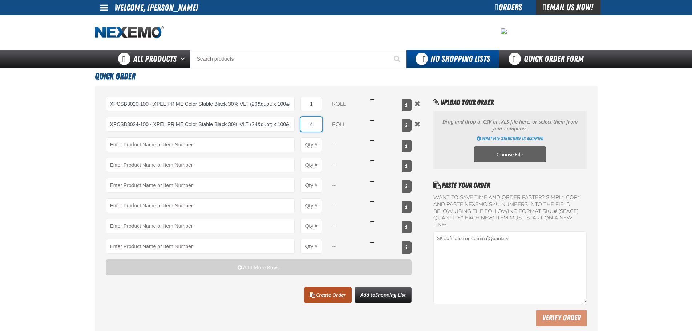
type input "4"
click at [339, 292] on link "Create Order" at bounding box center [328, 295] width 48 height 16
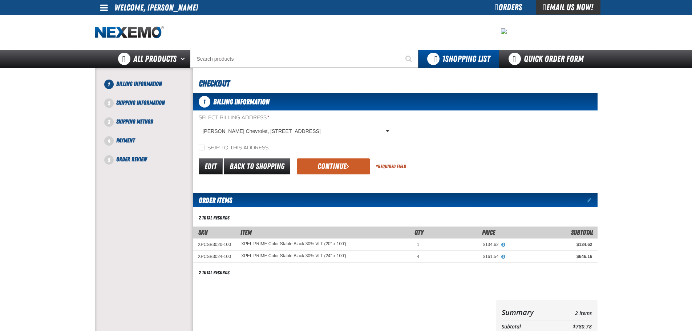
click at [234, 146] on label "Ship to this address" at bounding box center [234, 148] width 70 height 7
click at [204, 146] on input "Ship to this address" at bounding box center [202, 148] width 6 height 6
checkbox input "true"
click at [331, 164] on button "Continue" at bounding box center [333, 166] width 73 height 16
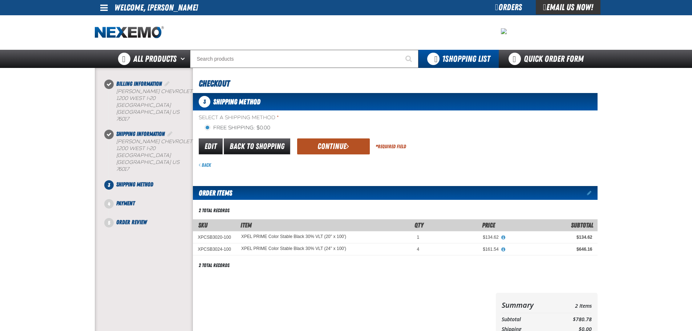
click at [337, 142] on button "Continue" at bounding box center [333, 146] width 73 height 16
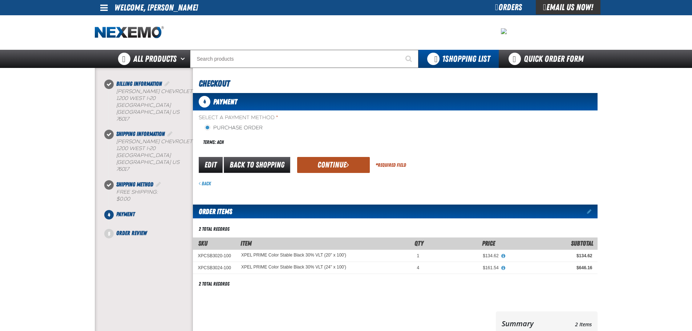
click at [310, 158] on button "Continue" at bounding box center [333, 165] width 73 height 16
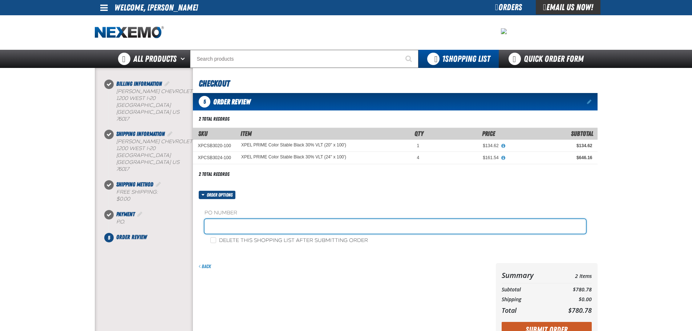
drag, startPoint x: 273, startPoint y: 222, endPoint x: 271, endPoint y: 230, distance: 8.3
click at [273, 222] on input "text" at bounding box center [394, 226] width 381 height 15
type input "JOHNNIE-10"
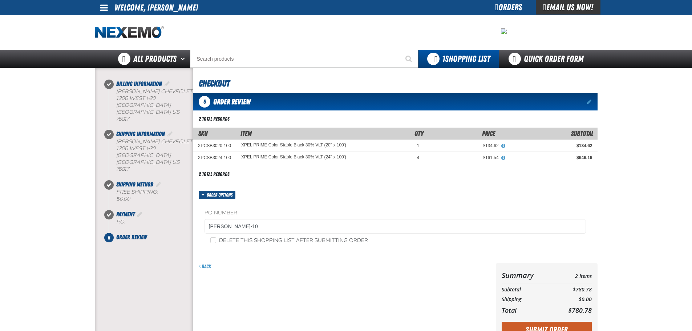
click at [247, 242] on label "Delete this shopping list after submitting order" at bounding box center [289, 240] width 158 height 7
click at [216, 242] on input "Delete this shopping list after submitting order" at bounding box center [213, 240] width 6 height 6
checkbox input "true"
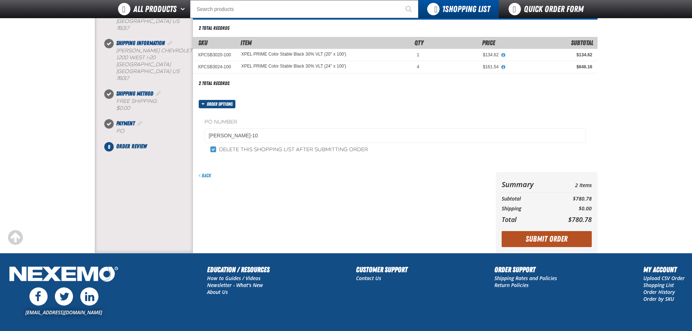
click at [550, 240] on button "Submit Order" at bounding box center [547, 239] width 90 height 16
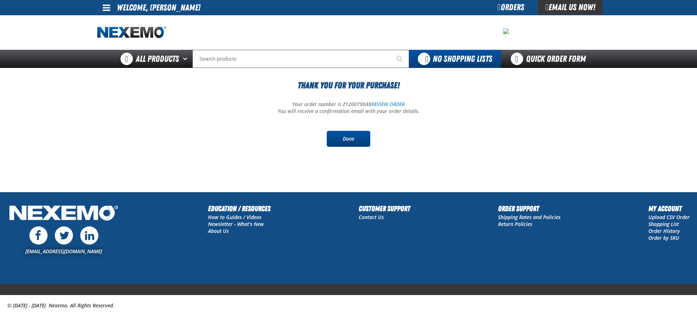
click at [350, 142] on link "Done" at bounding box center [349, 139] width 44 height 16
